Goal: Information Seeking & Learning: Learn about a topic

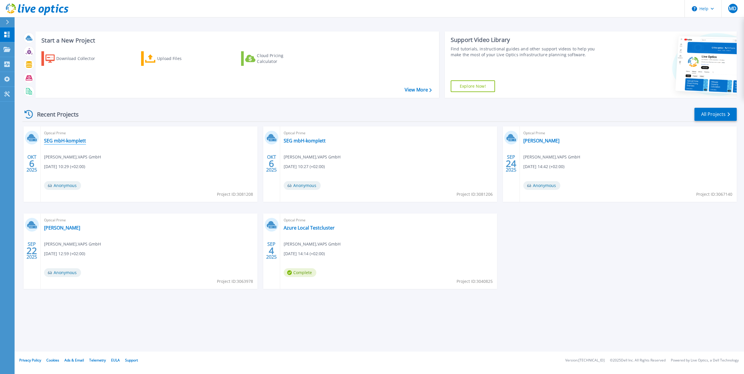
click at [78, 140] on link "SEG mbH-komplett" at bounding box center [65, 141] width 42 height 6
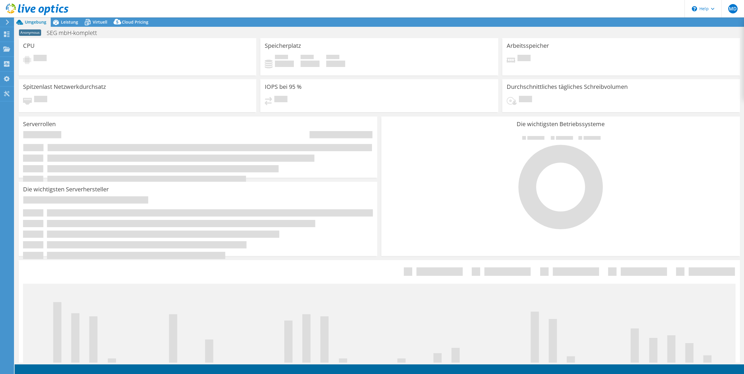
select select "USD"
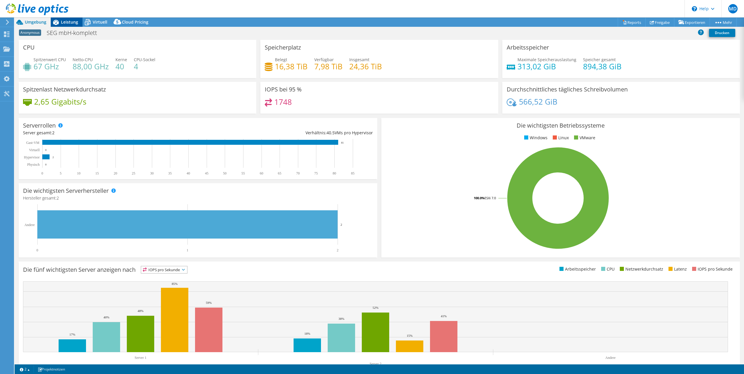
click at [69, 23] on span "Leistung" at bounding box center [69, 22] width 17 height 6
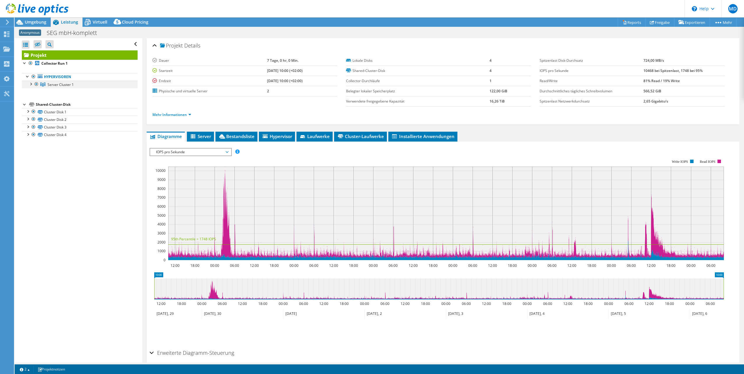
click at [31, 84] on div at bounding box center [31, 84] width 6 height 6
click at [34, 93] on div at bounding box center [34, 91] width 6 height 6
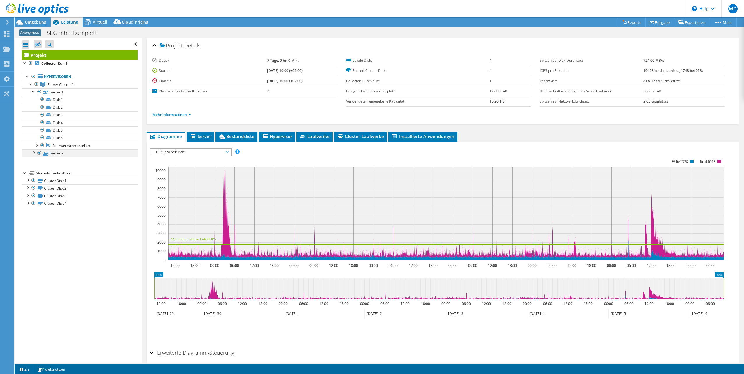
click at [34, 152] on div at bounding box center [34, 153] width 6 height 6
click at [37, 207] on div at bounding box center [37, 206] width 6 height 6
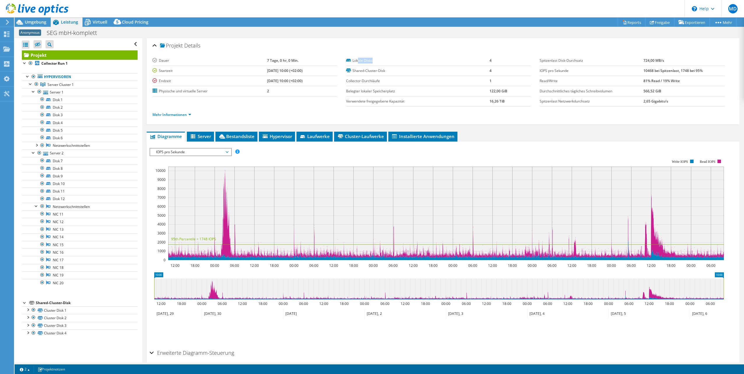
drag, startPoint x: 357, startPoint y: 60, endPoint x: 383, endPoint y: 55, distance: 26.0
click at [383, 56] on td "Lokale Disks" at bounding box center [417, 61] width 143 height 10
drag, startPoint x: 383, startPoint y: 55, endPoint x: 461, endPoint y: 53, distance: 78.2
click at [461, 53] on div "[PERSON_NAME] 7 Tage, 0 hr, 0 Min. Startzeit [DATE] 10:00 (+02:00) Endzeit [DAT…" at bounding box center [442, 87] width 581 height 71
drag, startPoint x: 221, startPoint y: 59, endPoint x: 296, endPoint y: 83, distance: 79.0
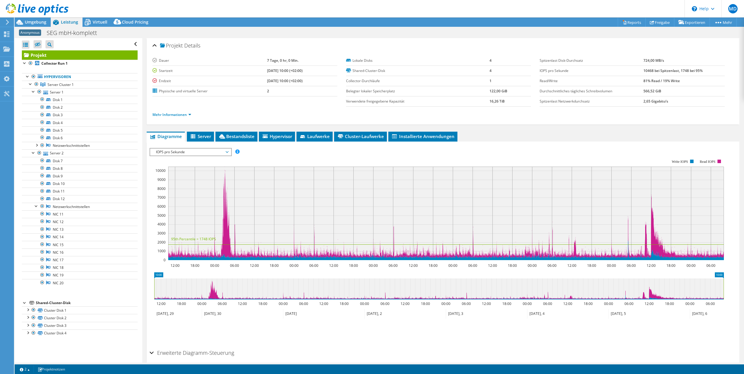
click at [296, 83] on tbody "[PERSON_NAME] 7 Tage, 0 hr, 0 Min. Startzeit [DATE] 10:00 (+02:00) Endzeit [DAT…" at bounding box center [244, 76] width 185 height 41
drag, startPoint x: 299, startPoint y: 83, endPoint x: 325, endPoint y: 85, distance: 26.3
click at [325, 85] on td "[DATE] 10:00 (+02:00)" at bounding box center [302, 81] width 70 height 10
click at [98, 22] on span "Virtuell" at bounding box center [100, 22] width 15 height 6
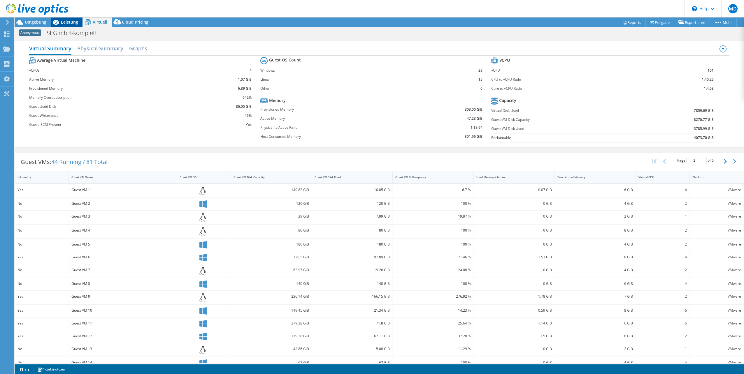
click at [65, 23] on span "Leistung" at bounding box center [69, 22] width 17 height 6
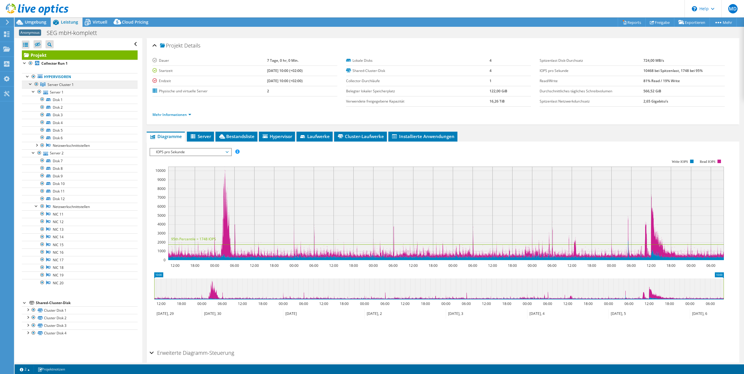
click at [83, 86] on link "Server Cluster 1" at bounding box center [80, 85] width 116 height 8
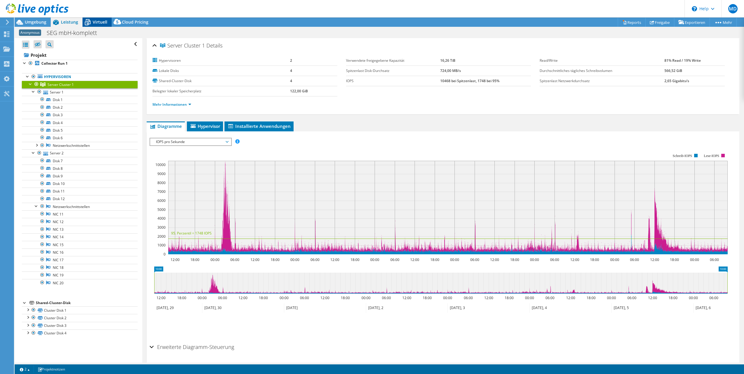
click at [95, 19] on div "Virtuell" at bounding box center [97, 21] width 29 height 9
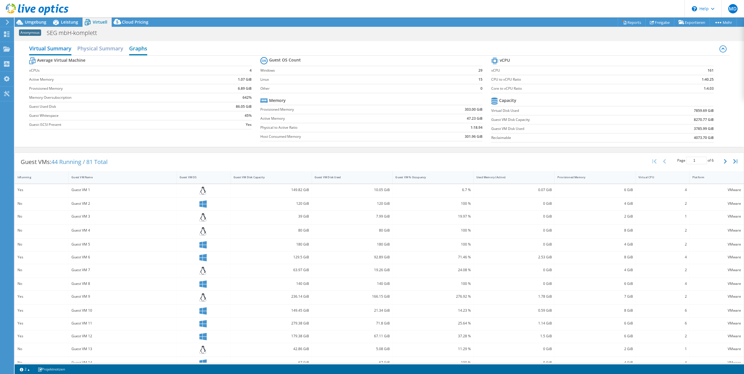
click at [130, 49] on h2 "Graphs" at bounding box center [138, 49] width 18 height 13
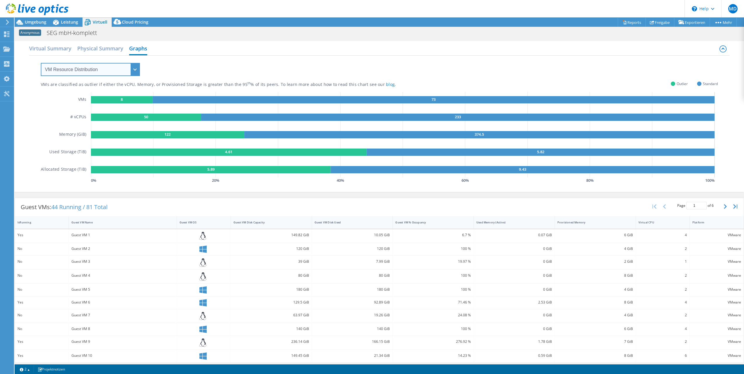
click at [135, 69] on select "VM Resource Distribution Provisioning Contrast Over Provisioning" at bounding box center [90, 69] width 99 height 13
select select "Over Provisioning"
click at [41, 63] on select "VM Resource Distribution Provisioning Contrast Over Provisioning" at bounding box center [90, 69] width 99 height 13
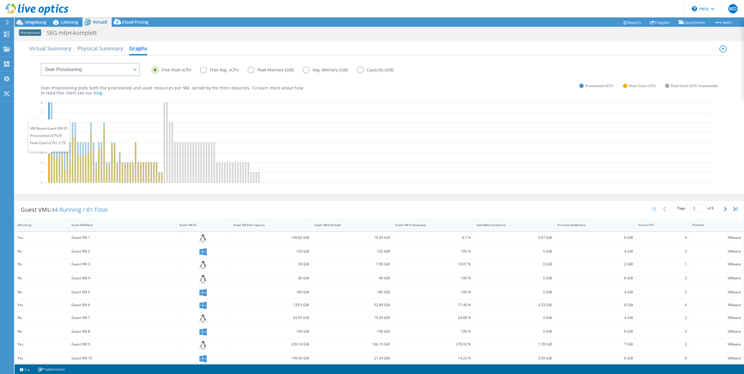
click at [50, 163] on icon at bounding box center [48, 169] width 1 height 28
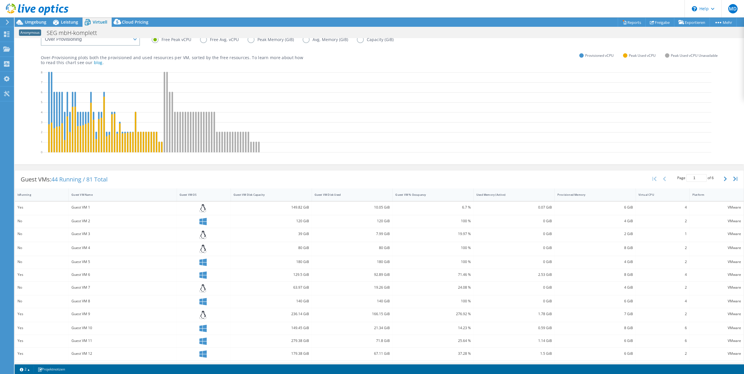
scroll to position [72, 0]
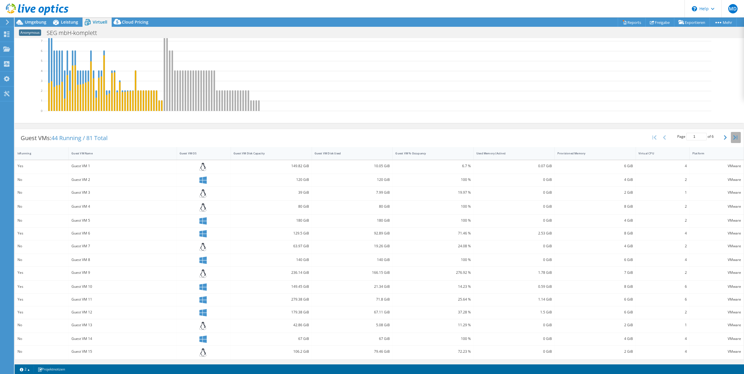
click at [733, 137] on icon "button" at bounding box center [735, 137] width 4 height 5
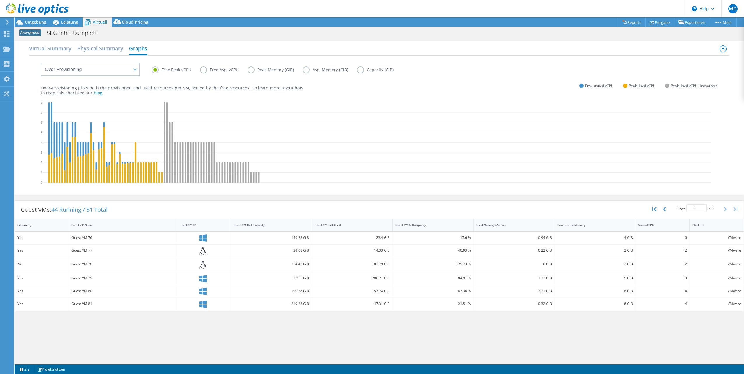
scroll to position [0, 0]
click at [665, 211] on icon "button" at bounding box center [664, 209] width 3 height 5
type input "5"
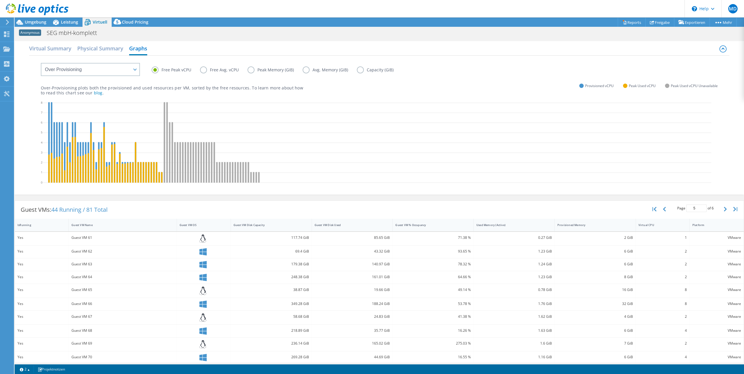
click at [154, 289] on div "Guest VM 65" at bounding box center [122, 290] width 102 height 6
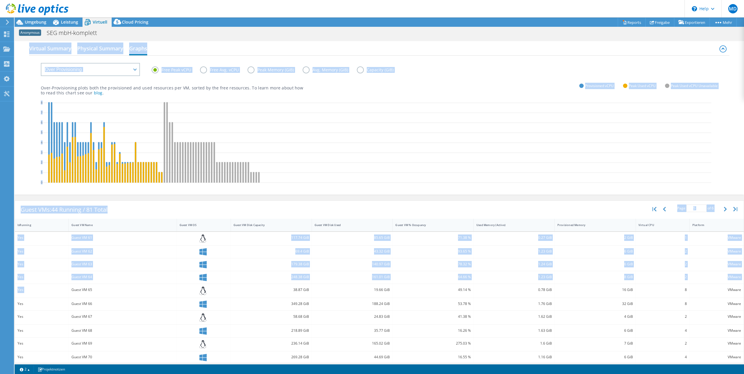
drag, startPoint x: 71, startPoint y: 289, endPoint x: 743, endPoint y: 290, distance: 671.1
click at [743, 290] on div "CPU Spitzenwert CPU 67 GHz Netto-CPU 88,00 GHz Kerne 40 CPU-Sockel 4 Speicherpl…" at bounding box center [379, 200] width 729 height 325
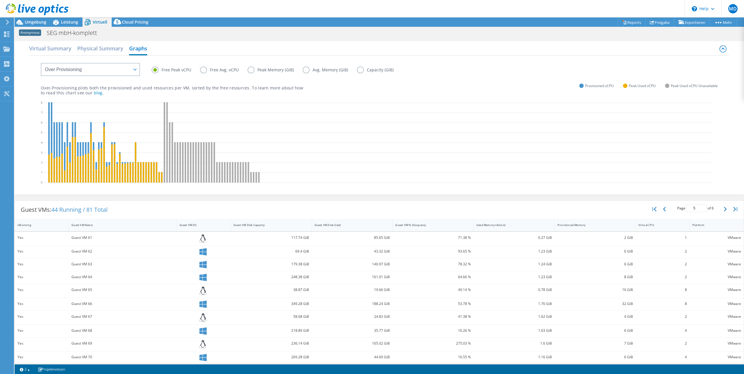
drag, startPoint x: 743, startPoint y: 290, endPoint x: 724, endPoint y: 291, distance: 19.0
click at [717, 289] on div "VMware" at bounding box center [716, 290] width 49 height 6
drag, startPoint x: 737, startPoint y: 290, endPoint x: 16, endPoint y: 292, distance: 720.7
click at [16, 292] on div "Yes Guest VM 65 38.87 GiB 19.66 GiB 49.14 % 0.78 GiB 16 GiB 8 VMware" at bounding box center [379, 291] width 729 height 14
click at [128, 290] on div "Guest VM 65" at bounding box center [122, 290] width 102 height 6
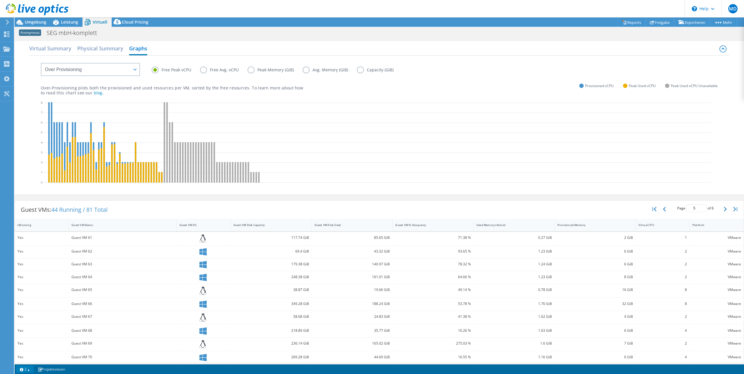
click at [23, 368] on link "2" at bounding box center [25, 369] width 18 height 7
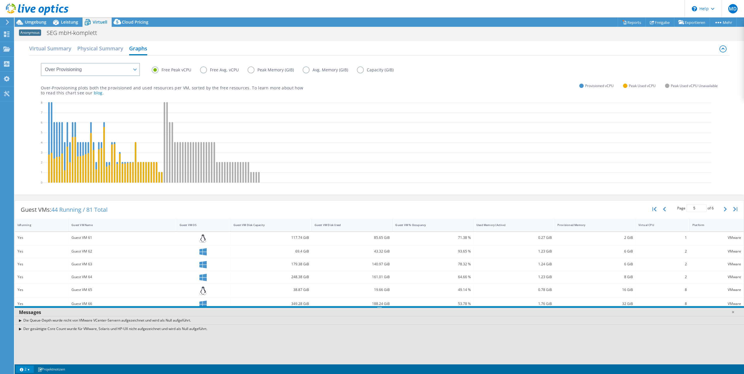
click at [20, 329] on div "Der gesättigte Core Count wurde für VMware, Solaris und HP-UX nicht aufgezeichn…" at bounding box center [379, 329] width 729 height 8
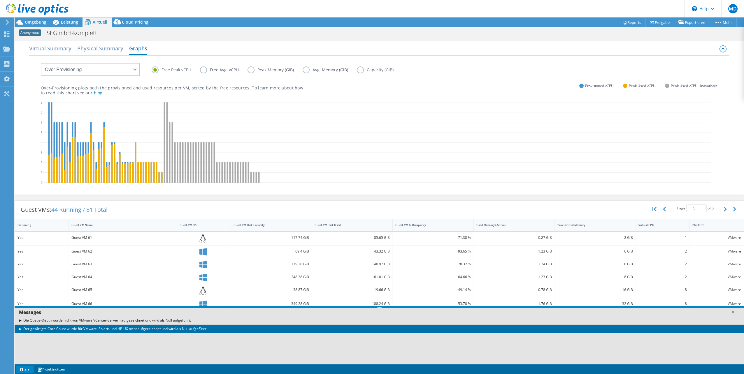
click at [20, 328] on div "Der gesättigte Core Count wurde für VMware, Solaris und HP-UX nicht aufgezeichn…" at bounding box center [379, 329] width 729 height 8
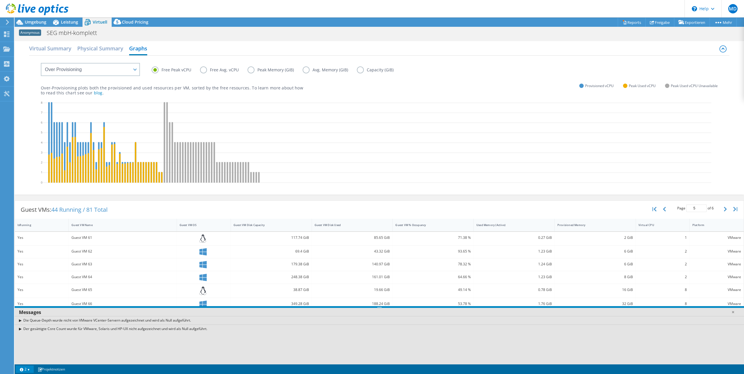
click at [21, 328] on div "Der gesättigte Core Count wurde für VMware, Solaris und HP-UX nicht aufgezeichn…" at bounding box center [379, 329] width 729 height 8
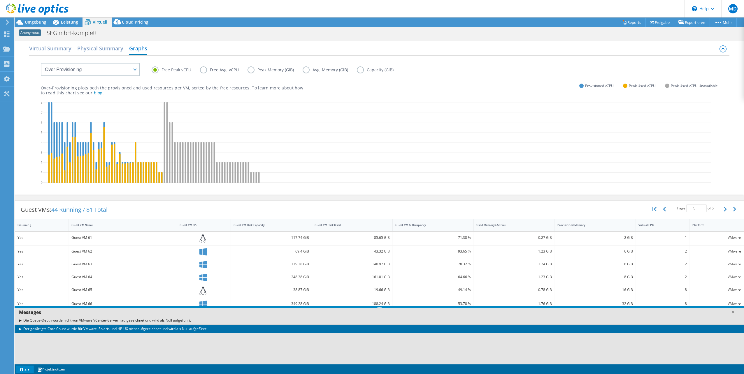
click at [29, 369] on link "2" at bounding box center [25, 369] width 18 height 7
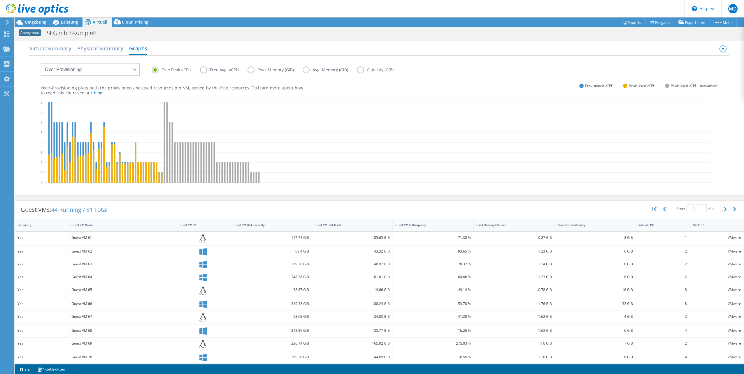
drag, startPoint x: 131, startPoint y: 126, endPoint x: 123, endPoint y: 132, distance: 9.2
click at [123, 132] on icon at bounding box center [377, 143] width 669 height 87
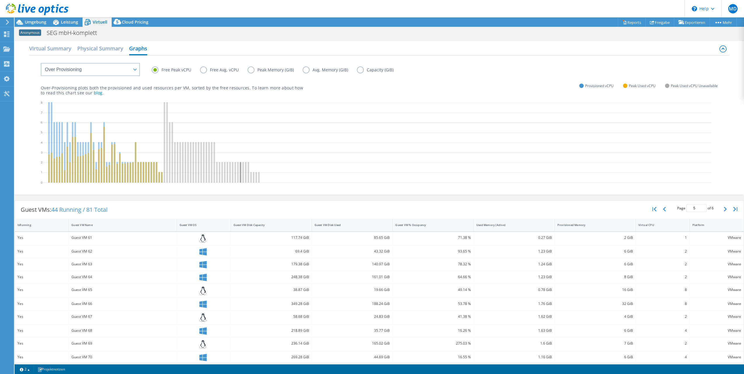
drag, startPoint x: 261, startPoint y: 157, endPoint x: 241, endPoint y: 169, distance: 23.3
click at [241, 169] on icon at bounding box center [377, 143] width 669 height 87
